Goal: Task Accomplishment & Management: Manage account settings

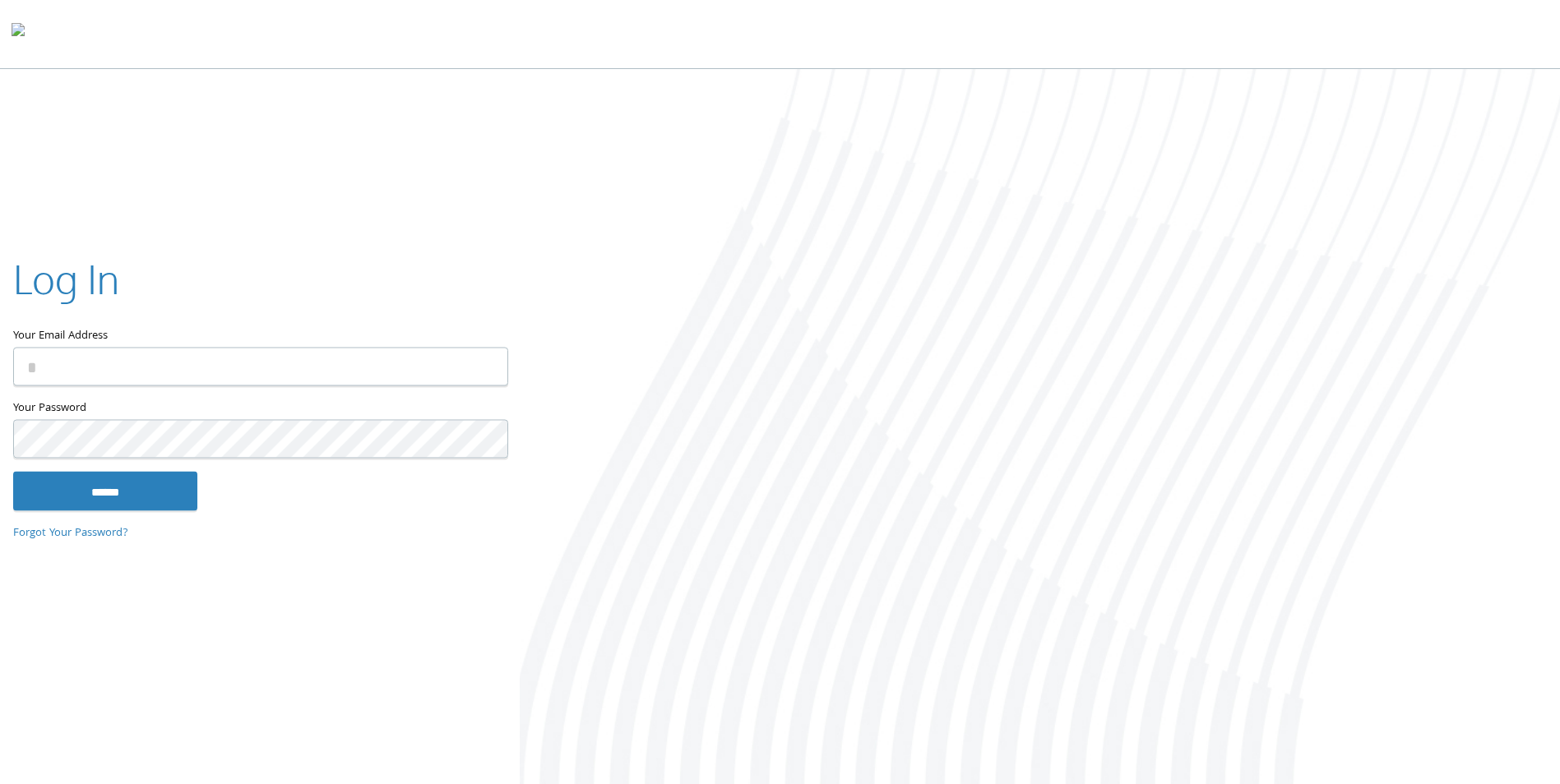
type input "**********"
click at [110, 474] on input "******" at bounding box center [105, 492] width 184 height 39
type input "**********"
click at [152, 513] on div "**********" at bounding box center [260, 392] width 520 height 333
